Goal: Task Accomplishment & Management: Manage account settings

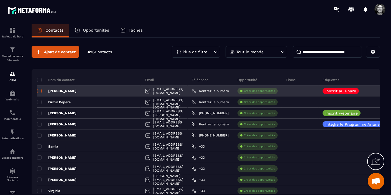
click at [40, 91] on span at bounding box center [39, 91] width 4 height 4
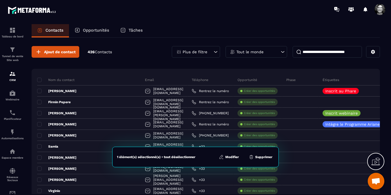
click at [233, 158] on button "Modifier" at bounding box center [229, 157] width 23 height 6
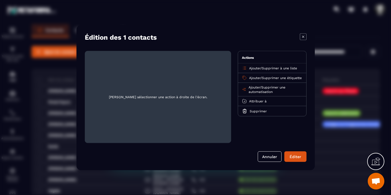
click at [270, 68] on span "Supprimer à une liste" at bounding box center [279, 68] width 35 height 4
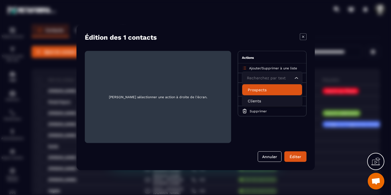
click at [263, 90] on p "Prospects" at bounding box center [272, 90] width 49 height 6
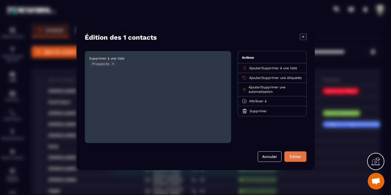
click at [296, 156] on button "Éditer" at bounding box center [296, 156] width 22 height 11
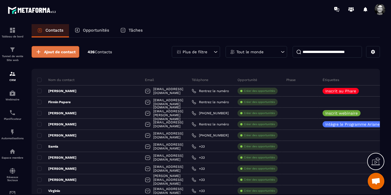
click at [59, 53] on span "Ajout de contact" at bounding box center [60, 52] width 32 height 6
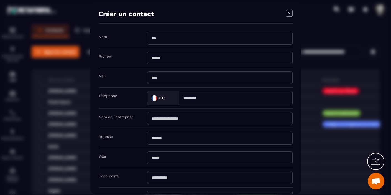
click at [156, 38] on input "Modal window" at bounding box center [220, 38] width 146 height 13
type input "*******"
click at [153, 58] on input "Modal window" at bounding box center [220, 57] width 146 height 13
type input "*********"
click at [157, 78] on input "Modal window" at bounding box center [220, 77] width 146 height 13
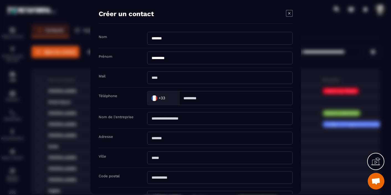
paste input "**********"
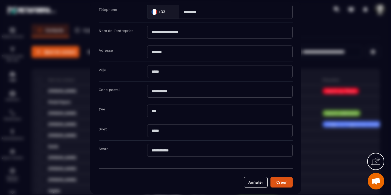
scroll to position [89, 0]
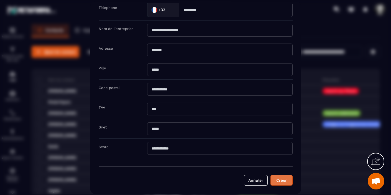
type input "**********"
click at [283, 181] on button "Créer" at bounding box center [282, 180] width 22 height 11
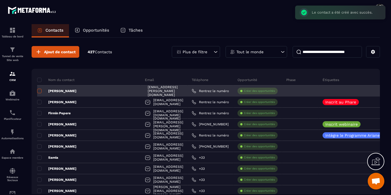
click at [40, 92] on span at bounding box center [39, 91] width 4 height 4
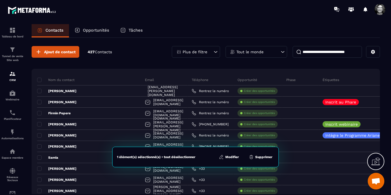
click at [233, 157] on button "Modifier" at bounding box center [229, 157] width 23 height 6
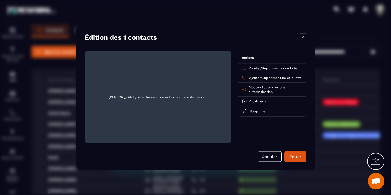
click at [280, 67] on span "Supprimer à une liste" at bounding box center [279, 68] width 35 height 4
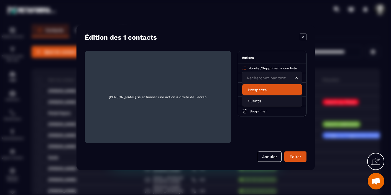
click at [263, 91] on p "Prospects" at bounding box center [272, 90] width 49 height 6
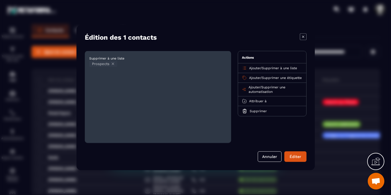
click at [274, 78] on span "Supprimer une étiquette" at bounding box center [282, 78] width 40 height 4
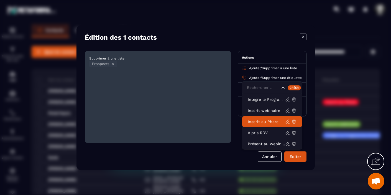
click at [269, 120] on p "Inscrit au Phare" at bounding box center [266, 122] width 37 height 6
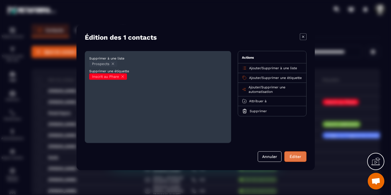
click at [298, 157] on button "Éditer" at bounding box center [296, 156] width 22 height 11
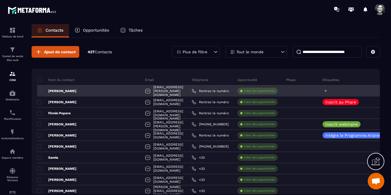
click at [324, 92] on icon at bounding box center [326, 91] width 4 height 4
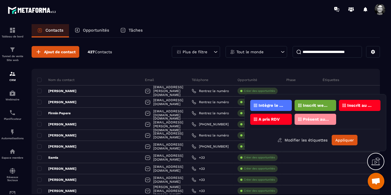
click at [362, 105] on p "Inscrit au Phare" at bounding box center [361, 105] width 27 height 4
click at [366, 105] on p "Inscrit au Phare" at bounding box center [361, 105] width 27 height 4
click at [366, 106] on p "Inscrit au Phare" at bounding box center [361, 105] width 27 height 4
click at [360, 106] on p "Inscrit au Phare" at bounding box center [361, 105] width 27 height 4
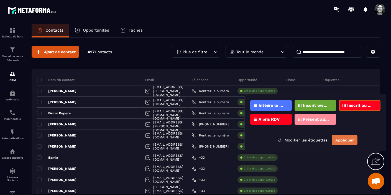
click at [344, 142] on button "Appliquer" at bounding box center [345, 140] width 26 height 11
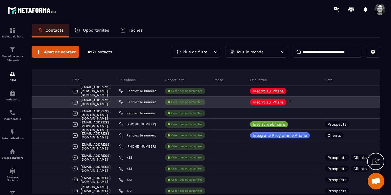
scroll to position [0, 74]
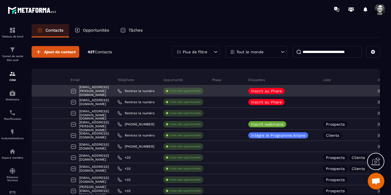
click at [323, 92] on div at bounding box center [346, 90] width 55 height 11
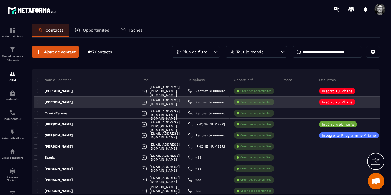
scroll to position [0, 0]
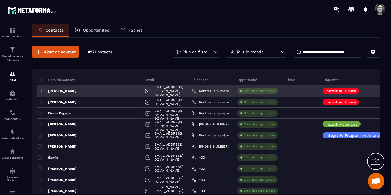
click at [41, 92] on span at bounding box center [39, 91] width 4 height 4
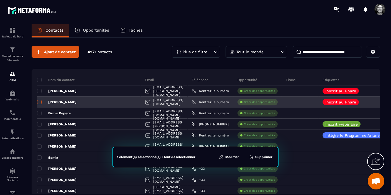
click at [41, 102] on span at bounding box center [39, 102] width 4 height 4
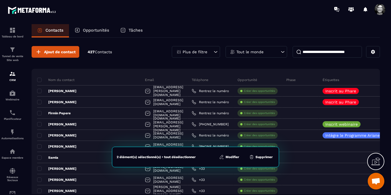
click at [234, 159] on button "Modifier" at bounding box center [229, 157] width 23 height 6
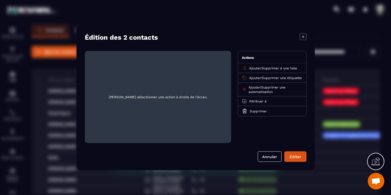
click at [276, 69] on span "Supprimer à une liste" at bounding box center [279, 68] width 35 height 4
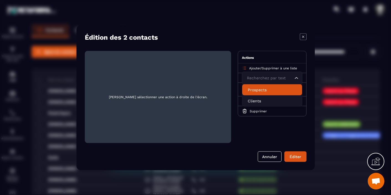
click at [258, 91] on p "Prospects" at bounding box center [272, 90] width 49 height 6
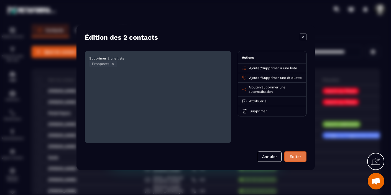
click at [298, 157] on button "Éditer" at bounding box center [296, 156] width 22 height 11
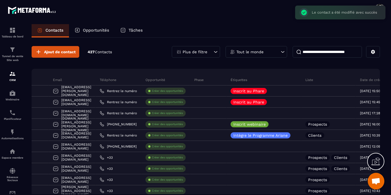
scroll to position [0, 95]
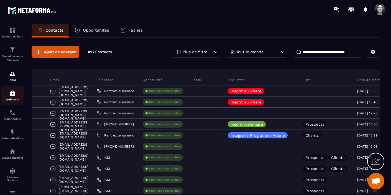
click at [12, 97] on div "Webinaire" at bounding box center [12, 95] width 22 height 11
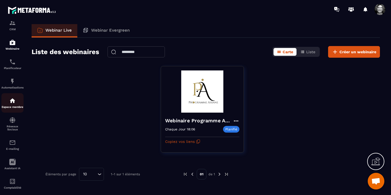
scroll to position [61, 0]
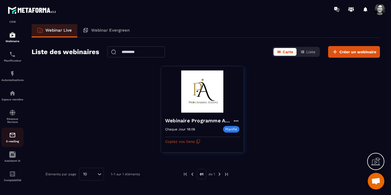
click at [12, 137] on img at bounding box center [12, 135] width 7 height 7
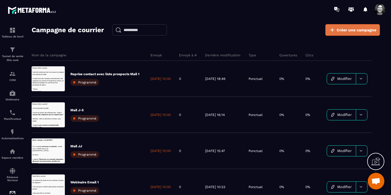
click at [348, 31] on span "Créer une campagne" at bounding box center [357, 30] width 40 height 6
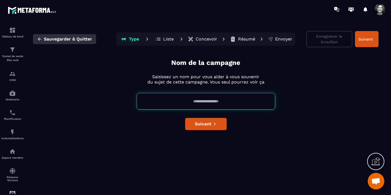
click at [55, 39] on span "Sauvegarder & Quitter" at bounding box center [68, 39] width 48 height 6
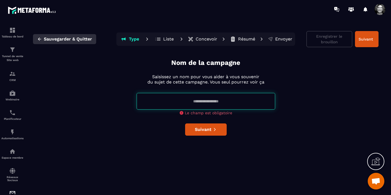
click at [55, 39] on span "Sauvegarder & Quitter" at bounding box center [68, 39] width 48 height 6
click at [186, 100] on input at bounding box center [206, 101] width 139 height 17
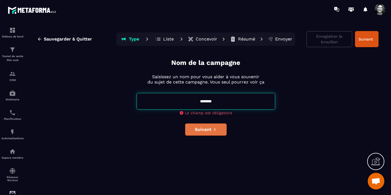
type input "********"
click at [207, 128] on button "Suivant" at bounding box center [206, 129] width 42 height 12
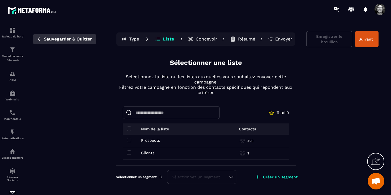
click at [66, 39] on span "Sauvegarder & Quitter" at bounding box center [68, 39] width 48 height 6
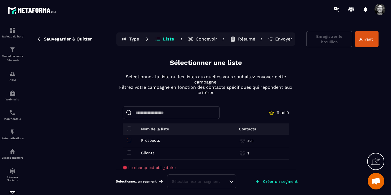
click at [130, 140] on span at bounding box center [129, 140] width 4 height 4
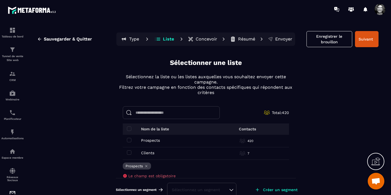
scroll to position [8, 0]
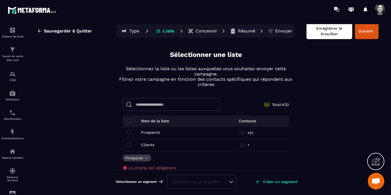
click at [333, 33] on button "Enregistrer le brouillon" at bounding box center [330, 31] width 46 height 16
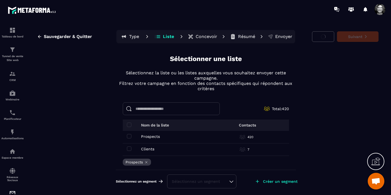
scroll to position [4, 0]
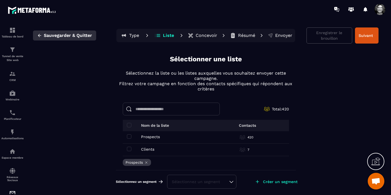
click at [70, 34] on span "Sauvegarder & Quitter" at bounding box center [68, 36] width 48 height 6
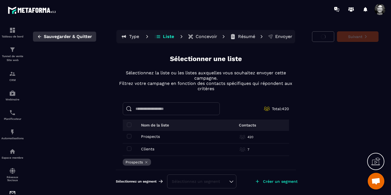
scroll to position [1, 0]
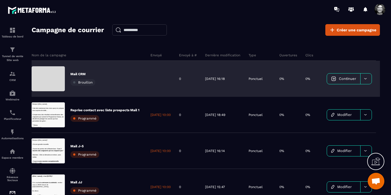
click at [372, 79] on div at bounding box center [366, 79] width 11 height 11
click at [350, 95] on span "Supprimer le campaign" at bounding box center [344, 95] width 22 height 8
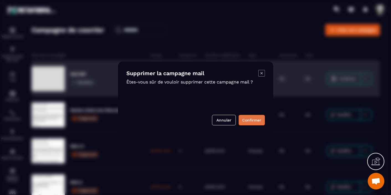
click at [254, 120] on button "Confirmer" at bounding box center [252, 120] width 26 height 11
